Goal: Information Seeking & Learning: Understand process/instructions

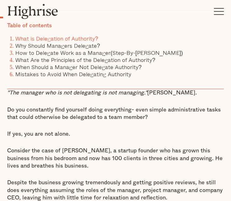
scroll to position [236, 0]
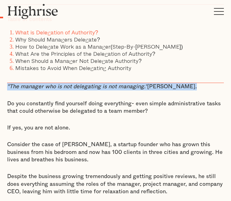
drag, startPoint x: 190, startPoint y: 84, endPoint x: 7, endPoint y: 84, distance: 182.3
click at [7, 84] on p ""The manager who is not delegating is not managing." [PERSON_NAME] ." at bounding box center [115, 86] width 216 height 7
copy p ""The manager who is not delegating is not managing." [PERSON_NAME] ."
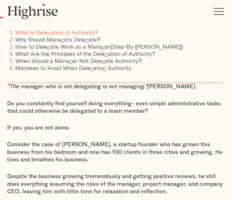
click at [82, 160] on p "Consider the case of [PERSON_NAME], a startup founder who has grown this busine…" at bounding box center [115, 152] width 216 height 23
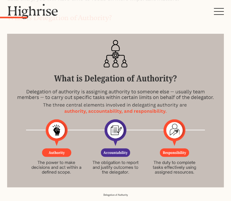
scroll to position [558, 0]
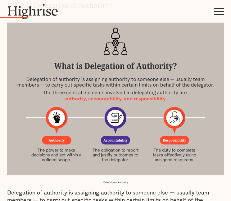
click at [124, 50] on img at bounding box center [115, 98] width 216 height 154
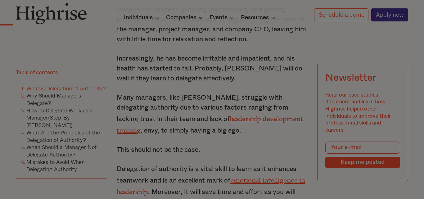
scroll to position [558, 0]
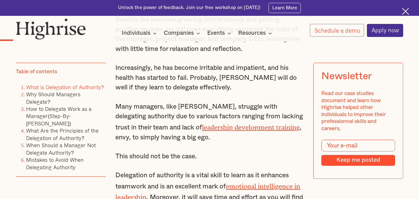
scroll to position [558, 0]
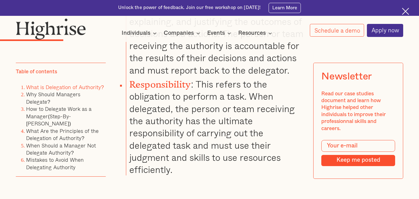
scroll to position [1153, 0]
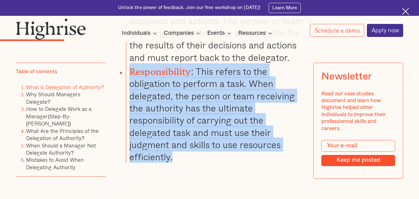
drag, startPoint x: 171, startPoint y: 170, endPoint x: 128, endPoint y: 82, distance: 97.8
click at [128, 82] on li "Responsibility : This refers to the obligation to perform a task. When delegate…" at bounding box center [215, 112] width 178 height 99
copy li "Responsibility : This refers to the obligation to perform a task. When delegate…"
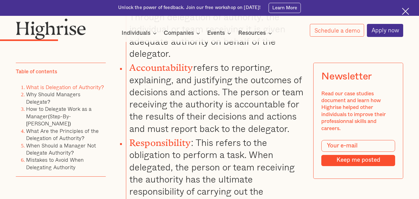
scroll to position [1079, 0]
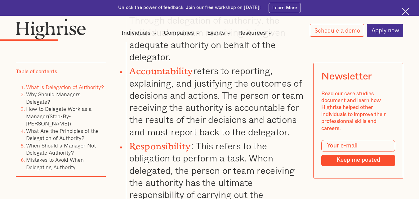
click at [220, 138] on li "Accountability refers to reporting, explaining, and justifying the outcomes of …" at bounding box center [215, 100] width 178 height 75
click at [218, 138] on li "Accountability refers to reporting, explaining, and justifying the outcomes of …" at bounding box center [215, 100] width 178 height 75
drag, startPoint x: 219, startPoint y: 147, endPoint x: 131, endPoint y: 76, distance: 113.2
click at [131, 76] on li "Accountability refers to reporting, explaining, and justifying the outcomes of …" at bounding box center [215, 100] width 178 height 75
copy li "Accountability refers to reporting, explaining, and justifying the outcomes of …"
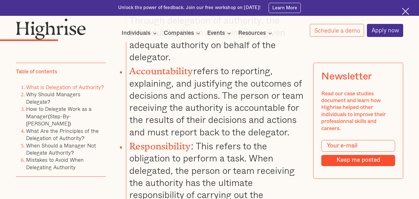
click at [264, 108] on li "Accountability refers to reporting, explaining, and justifying the outcomes of …" at bounding box center [215, 100] width 178 height 75
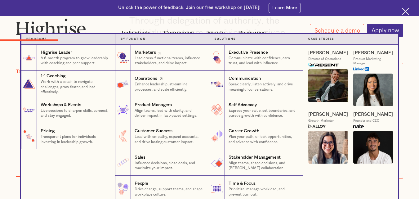
drag, startPoint x: 171, startPoint y: 60, endPoint x: 175, endPoint y: 78, distance: 17.8
click at [416, 78] on nav "Programs 1 Highrise Leader A 6-month program to grow leadership with coaching a…" at bounding box center [209, 118] width 419 height 168
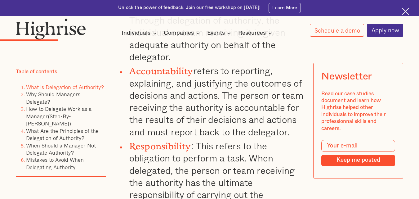
click at [407, 11] on img at bounding box center [405, 11] width 7 height 7
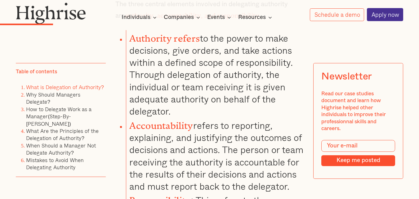
scroll to position [1001, 0]
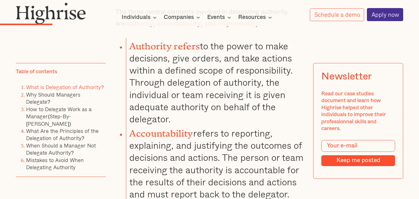
drag, startPoint x: 173, startPoint y: 121, endPoint x: 131, endPoint y: 48, distance: 84.2
click at [131, 48] on li "Authority refers to the power to make decisions, give orders, and take actions …" at bounding box center [215, 81] width 178 height 87
copy li "Authority refers to the power to make decisions, give orders, and take actions …"
click at [284, 129] on li "Accountability refers to reporting, explaining, and justifying the outcomes of …" at bounding box center [215, 162] width 178 height 75
click at [80, 95] on link "Why Should Managers Delegate?" at bounding box center [53, 98] width 54 height 16
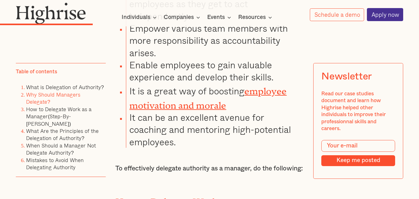
scroll to position [1468, 0]
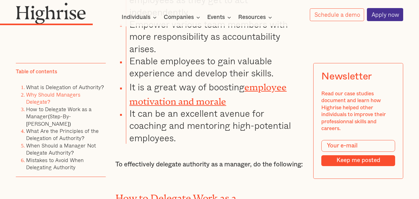
drag, startPoint x: 179, startPoint y: 153, endPoint x: 154, endPoint y: 128, distance: 35.1
drag, startPoint x: 154, startPoint y: 128, endPoint x: 142, endPoint y: 152, distance: 27.0
click at [142, 144] on li "It can be an excellent avenue for coaching and mentoring high-potential employe…" at bounding box center [215, 125] width 178 height 37
click at [165, 144] on li "It can be an excellent avenue for coaching and mentoring high-potential employe…" at bounding box center [215, 125] width 178 height 37
click at [166, 144] on li "It can be an excellent avenue for coaching and mentoring high-potential employe…" at bounding box center [215, 125] width 178 height 37
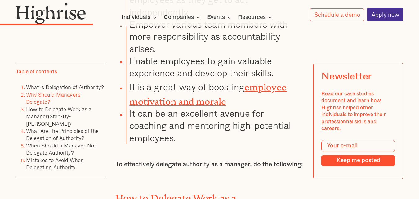
click at [175, 144] on li "It can be an excellent avenue for coaching and mentoring high-potential employe…" at bounding box center [215, 125] width 178 height 37
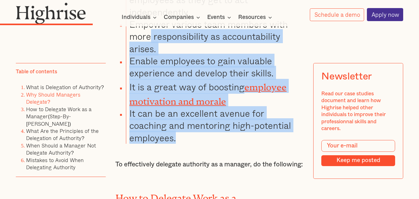
drag, startPoint x: 175, startPoint y: 152, endPoint x: 149, endPoint y: 52, distance: 103.0
click at [149, 52] on ul "It Increases efficiency in administrative processes. It frees up time for the m…" at bounding box center [206, 38] width 196 height 211
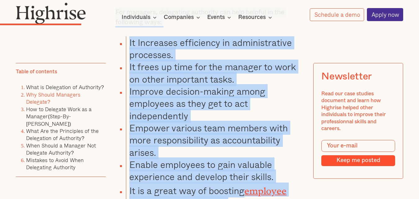
scroll to position [1304, 0]
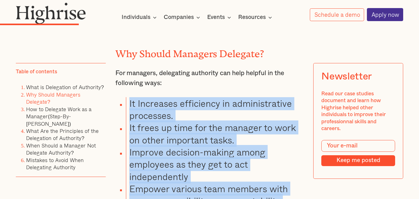
copy ul "It Increases efficiency in administrative processes. It frees up time for the m…"
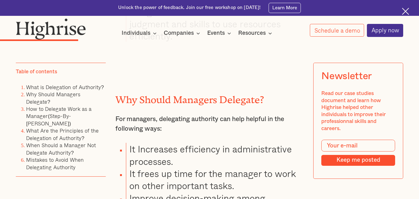
scroll to position [1304, 0]
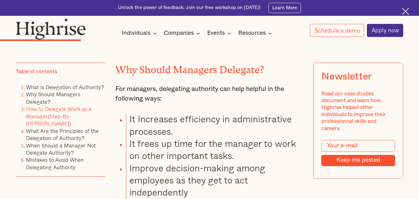
click at [77, 105] on link "How to Delegate Work as a Manager(Step-By-[PERSON_NAME])" at bounding box center [58, 116] width 65 height 23
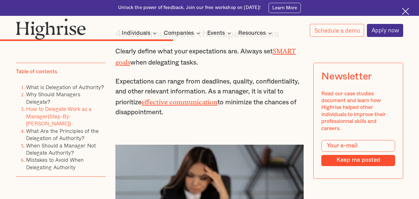
scroll to position [2392, 0]
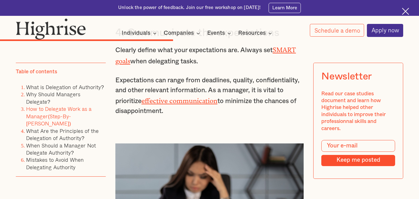
click at [405, 8] on img at bounding box center [405, 11] width 7 height 7
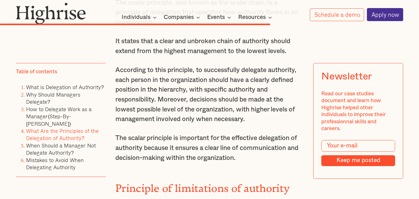
scroll to position [3504, 0]
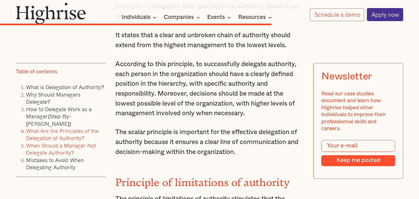
click at [71, 141] on link "When Should a Manager Not Delegate Authority?" at bounding box center [61, 149] width 70 height 16
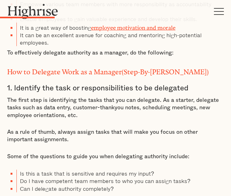
scroll to position [996, 0]
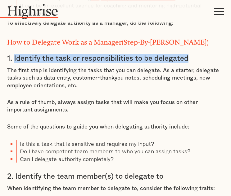
drag, startPoint x: 186, startPoint y: 44, endPoint x: 15, endPoint y: 50, distance: 171.9
click at [15, 54] on h3 "1. Identify the task or responsibilities to be delegated" at bounding box center [115, 58] width 216 height 9
copy h3 "Identify the task or responsibilities to be delegated"
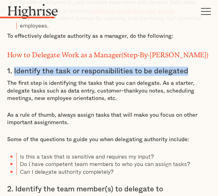
scroll to position [994, 0]
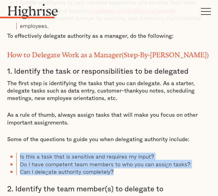
drag, startPoint x: 112, startPoint y: 145, endPoint x: 19, endPoint y: 131, distance: 94.4
click at [19, 153] on ul "Is this a task that is sensitive and requires my input? Do I have competent tea…" at bounding box center [108, 164] width 203 height 23
copy ul "Is this a task that is sensitive and requires my input? Do I have competent tea…"
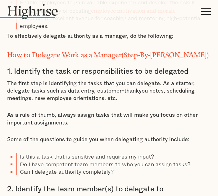
click at [164, 185] on h3 "2. Identify the team member(s) to delegate to" at bounding box center [108, 189] width 203 height 9
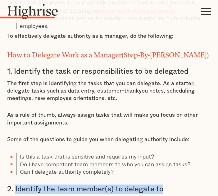
drag, startPoint x: 164, startPoint y: 164, endPoint x: 16, endPoint y: 165, distance: 147.9
click at [16, 185] on h3 "2. Identify the team member(s) to delegate to" at bounding box center [108, 189] width 203 height 9
copy h3 "Identify the team member(s) to delegate to"
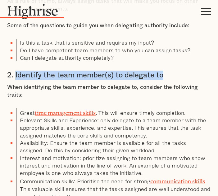
scroll to position [1128, 0]
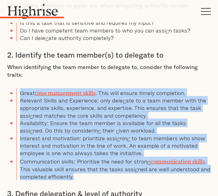
drag, startPoint x: 75, startPoint y: 149, endPoint x: 22, endPoint y: 69, distance: 96.7
click at [22, 88] on ul "Great time management skills . This will ensure timely completion. Relevant Ski…" at bounding box center [108, 134] width 203 height 92
copy ul "Great time management skills . This will ensure timely completion. Relevant Ski…"
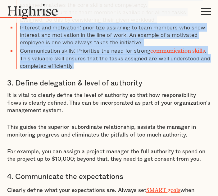
scroll to position [1240, 0]
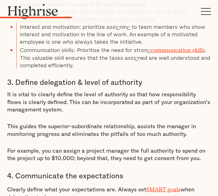
click at [95, 91] on p "It is vital to clearly define the level of authority so that how responsibility…" at bounding box center [108, 102] width 203 height 23
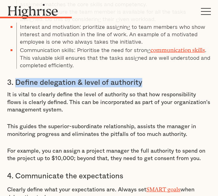
drag, startPoint x: 141, startPoint y: 56, endPoint x: 16, endPoint y: 57, distance: 124.6
click at [16, 78] on h3 "3. Define delegation & level of authority" at bounding box center [108, 82] width 203 height 9
copy h3 "Define delegation & level of authority"
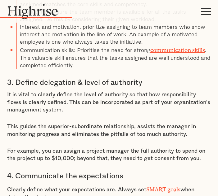
click at [72, 185] on p "Clearly define what your expectations are. Always set SMART goals when delegati…" at bounding box center [108, 193] width 203 height 17
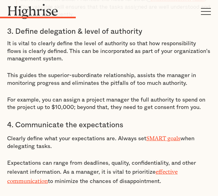
scroll to position [1302, 0]
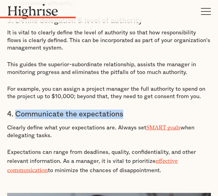
drag, startPoint x: 122, startPoint y: 87, endPoint x: 18, endPoint y: 87, distance: 103.6
click at [18, 110] on h3 "4. Communicate the expectations" at bounding box center [108, 114] width 203 height 9
copy h3 "Communicate the expectations"
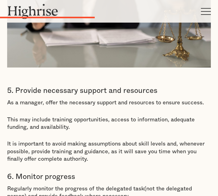
scroll to position [1575, 0]
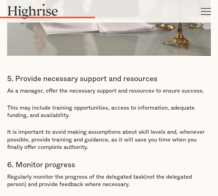
drag, startPoint x: 94, startPoint y: 103, endPoint x: 66, endPoint y: 77, distance: 37.7
click at [66, 104] on p "This may include training opportunities, access to information, adequate fundin…" at bounding box center [108, 111] width 203 height 15
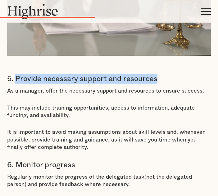
drag, startPoint x: 156, startPoint y: 49, endPoint x: 16, endPoint y: 50, distance: 139.8
click at [16, 74] on h3 "5. Provide necessary support and resources" at bounding box center [108, 78] width 203 height 9
copy h3 "Provide necessary support and resources"
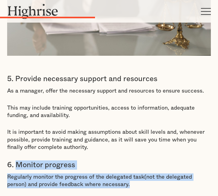
drag, startPoint x: 109, startPoint y: 155, endPoint x: 17, endPoint y: 138, distance: 93.0
copy div "Monitor progress Regularly monitor the progress of the delegated task(not the d…"
click at [109, 174] on p "Regularly monitor the progress of the delegated task(not the delegated person) …" at bounding box center [108, 181] width 203 height 15
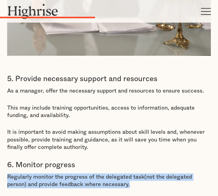
drag, startPoint x: 111, startPoint y: 154, endPoint x: 7, endPoint y: 151, distance: 103.6
click at [7, 174] on p "Regularly monitor the progress of the delegated task(not the delegated person) …" at bounding box center [108, 181] width 203 height 15
copy p "Regularly monitor the progress of the delegated task(not the delegated person) …"
click at [64, 174] on p "Regularly monitor the progress of the delegated task(not the delegated person) …" at bounding box center [108, 181] width 203 height 15
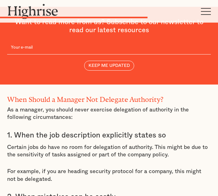
scroll to position [2344, 0]
